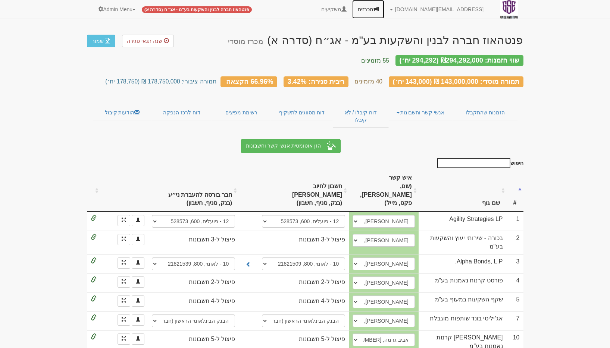
click at [384, 11] on link "מכרזים" at bounding box center [368, 9] width 32 height 19
click at [384, 9] on link "מכרזים" at bounding box center [368, 9] width 32 height 19
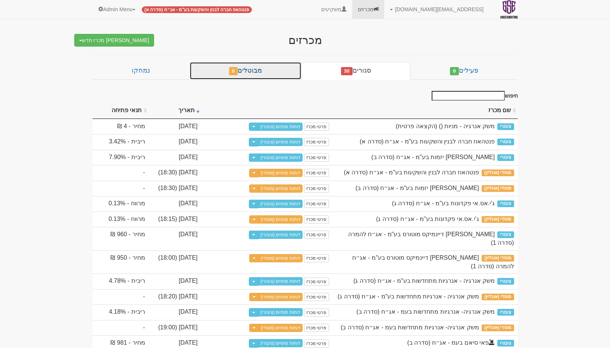
click at [249, 72] on link "מבוטלים 0" at bounding box center [245, 71] width 112 height 18
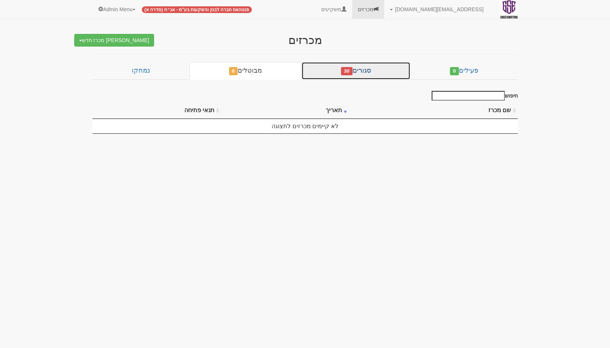
click at [385, 68] on link "סגורים 30" at bounding box center [355, 71] width 109 height 18
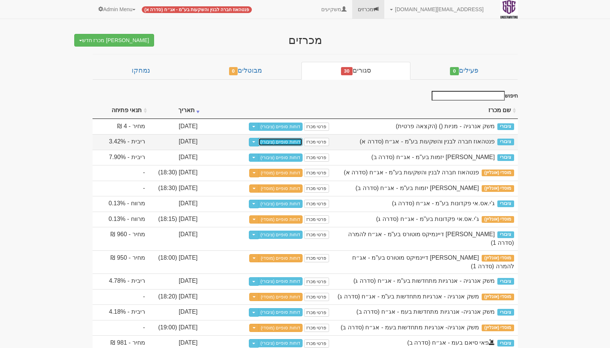
click at [280, 142] on link "דוחות סופיים (ציבורי)" at bounding box center [280, 142] width 44 height 8
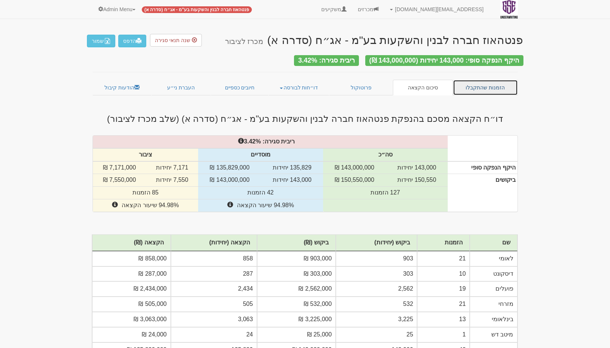
click at [477, 81] on link "הזמנות שהתקבלו" at bounding box center [485, 88] width 65 height 16
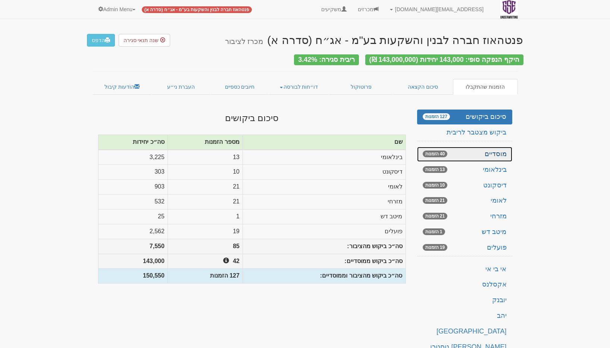
click at [481, 153] on link "מוסדיים 40 הזמנות" at bounding box center [464, 154] width 95 height 15
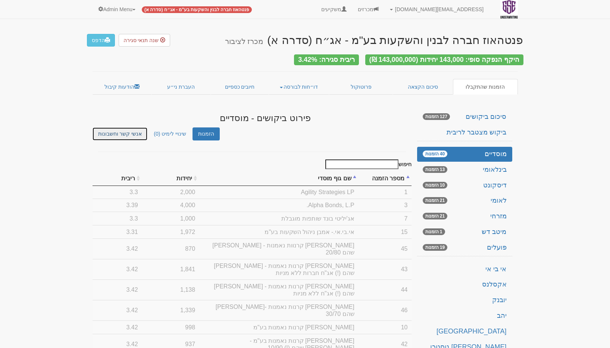
click at [124, 130] on link "אנשי קשר וחשבונות" at bounding box center [120, 134] width 55 height 13
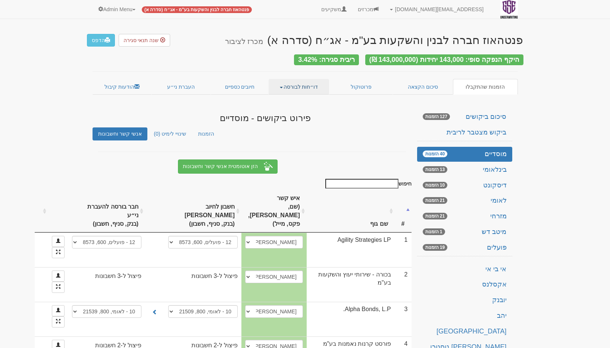
click at [282, 91] on link "דו״חות לבורסה" at bounding box center [299, 87] width 60 height 16
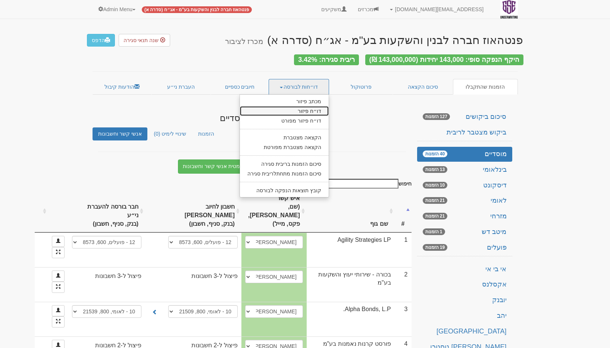
click at [313, 106] on link "דו״ח פיזור" at bounding box center [284, 111] width 89 height 10
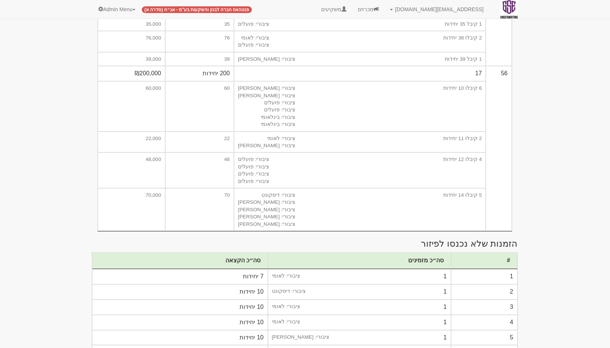
scroll to position [1818, 0]
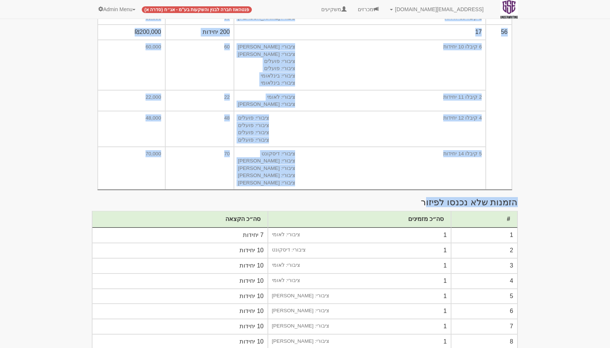
drag, startPoint x: 435, startPoint y: 202, endPoint x: 556, endPoint y: 204, distance: 121.3
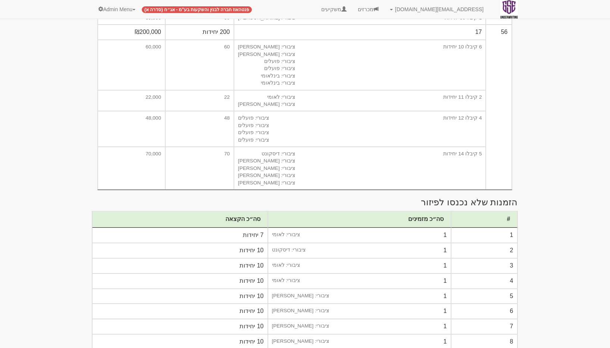
click at [259, 216] on th "סה״כ הקצאה" at bounding box center [180, 219] width 176 height 16
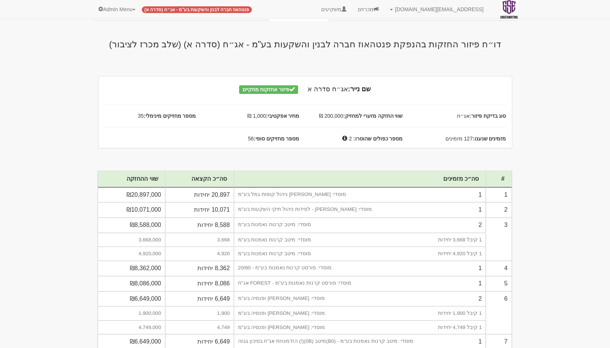
scroll to position [0, 0]
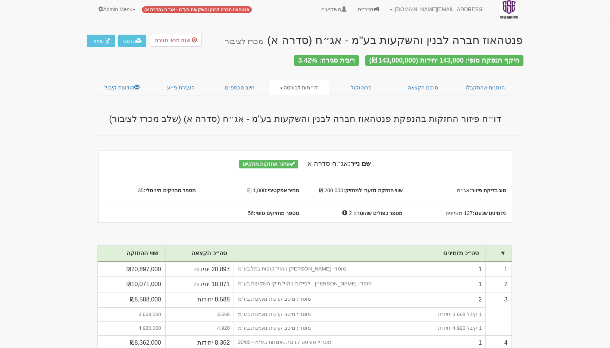
drag, startPoint x: 289, startPoint y: 162, endPoint x: 223, endPoint y: 160, distance: 65.7
click at [223, 160] on h4 "שם נייר: אג״ח סדרה א פיזור אחזקות מתקיים" at bounding box center [304, 163] width 413 height 7
